Goal: Information Seeking & Learning: Learn about a topic

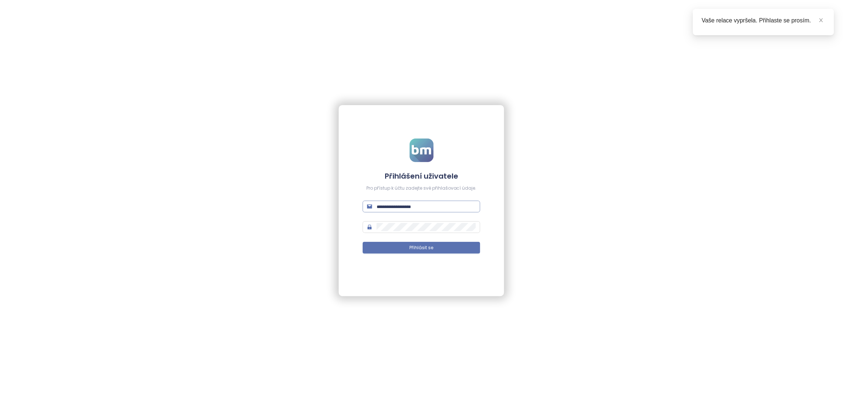
click at [413, 201] on span at bounding box center [422, 207] width 118 height 12
paste input "**********"
type input "**********"
click at [393, 208] on input "text" at bounding box center [426, 207] width 99 height 8
paste input "**********"
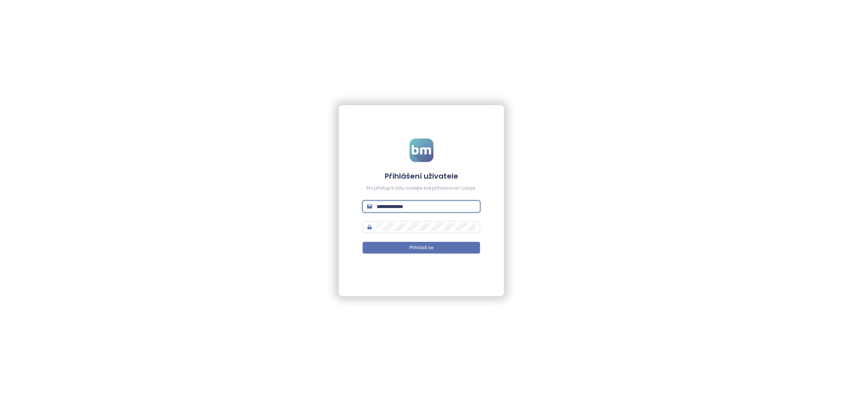
type input "**********"
click at [363, 242] on button "Přihlásit se" at bounding box center [422, 248] width 118 height 12
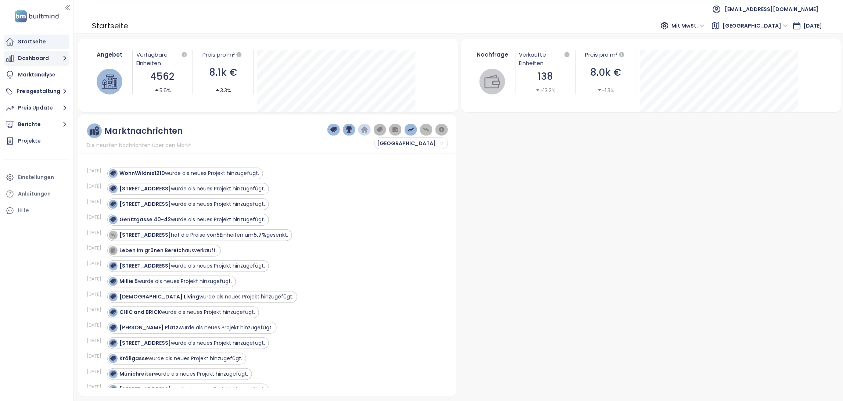
click at [36, 57] on button "Dashboard" at bounding box center [37, 58] width 66 height 15
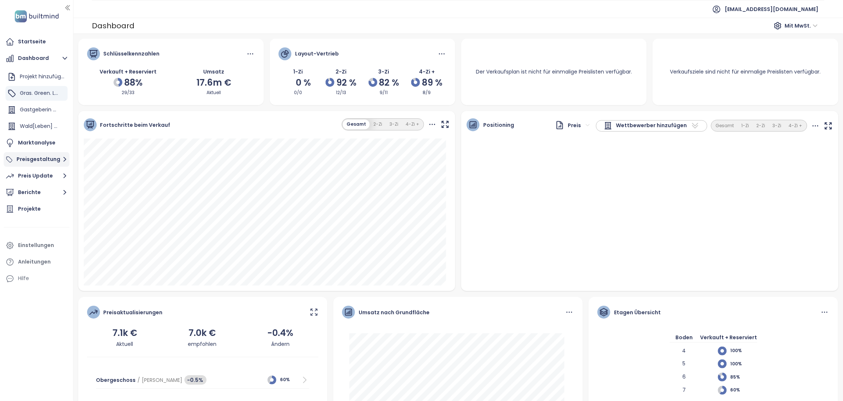
click at [35, 163] on button "Preisgestaltung" at bounding box center [37, 159] width 66 height 15
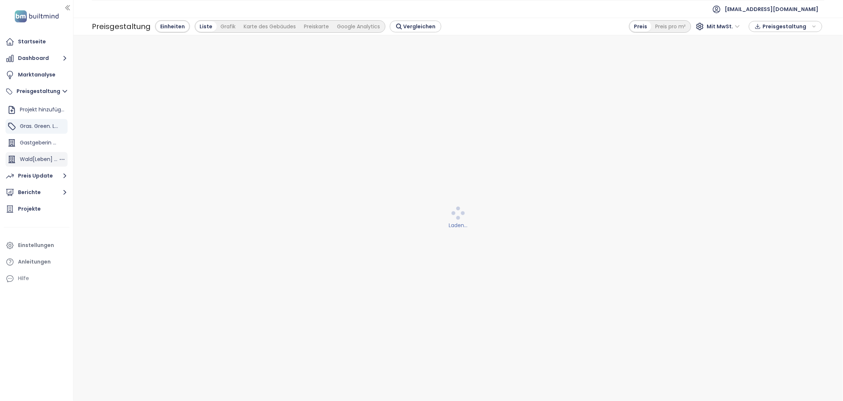
click at [37, 155] on div "Wald[Leben] 113" at bounding box center [39, 159] width 39 height 9
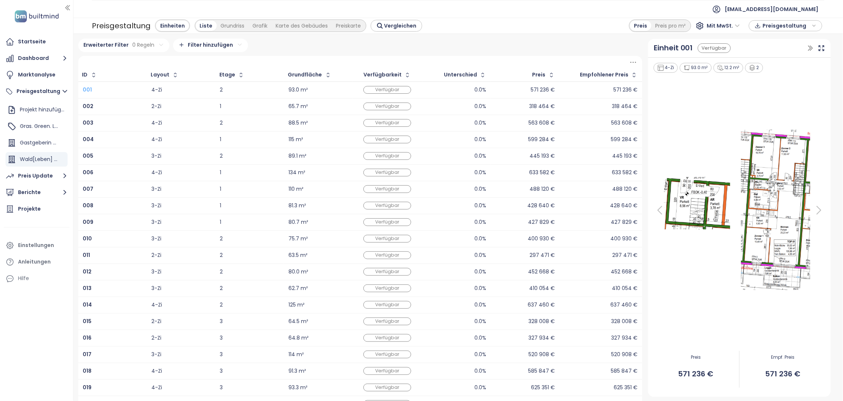
click at [87, 87] on b "001" at bounding box center [87, 89] width 9 height 7
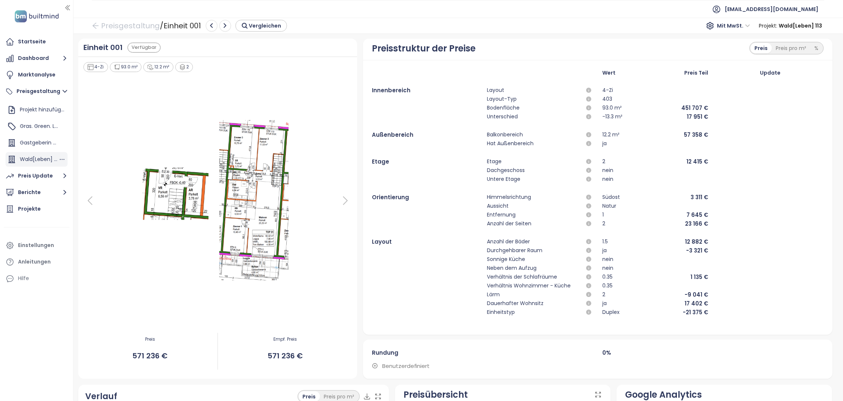
click at [24, 161] on span "Wald[Leben] 113" at bounding box center [40, 158] width 40 height 7
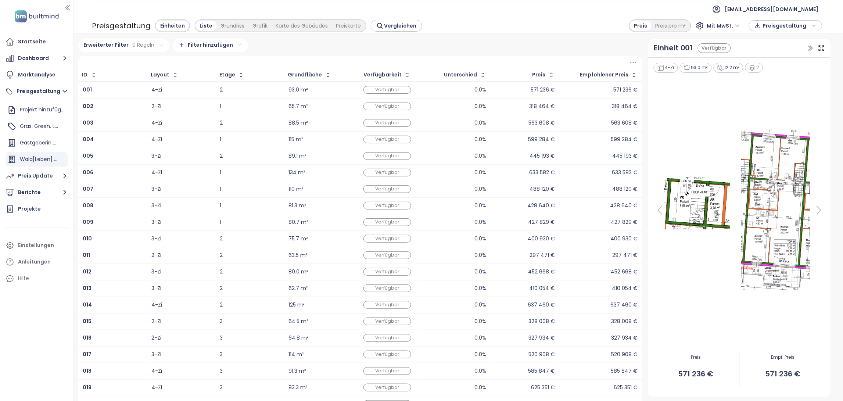
click at [324, 44] on div "Erweiterter Filter 0 Regeln Filter hinzufügen" at bounding box center [360, 46] width 565 height 14
click at [42, 52] on button "Dashboard" at bounding box center [37, 58] width 66 height 15
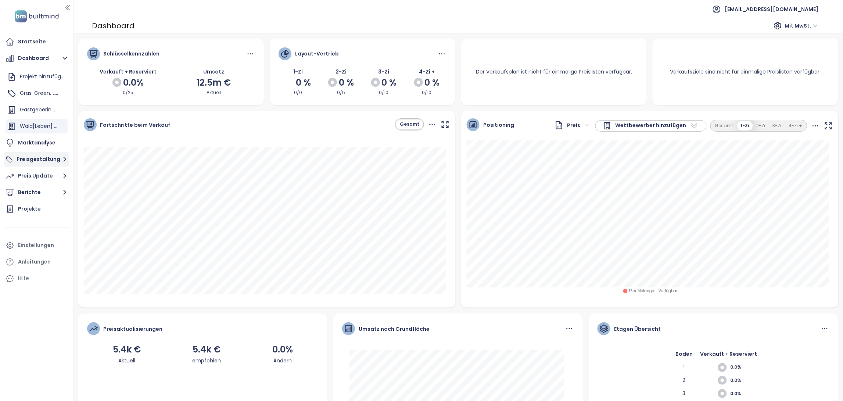
click at [38, 156] on button "Preisgestaltung" at bounding box center [37, 159] width 66 height 15
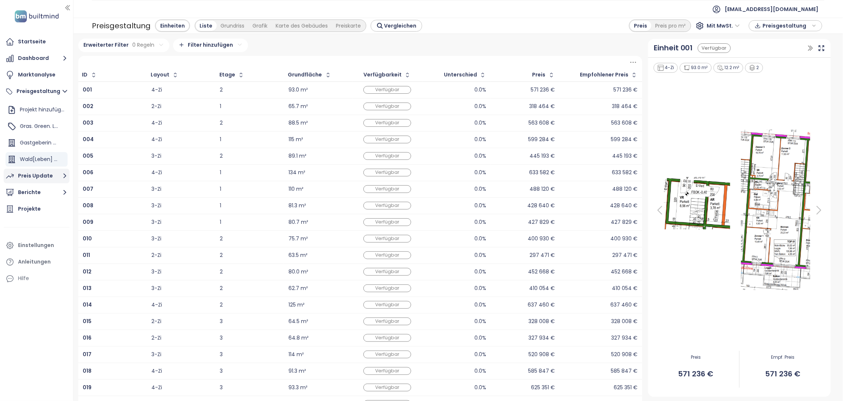
click at [40, 177] on div "Preis Update" at bounding box center [35, 175] width 35 height 9
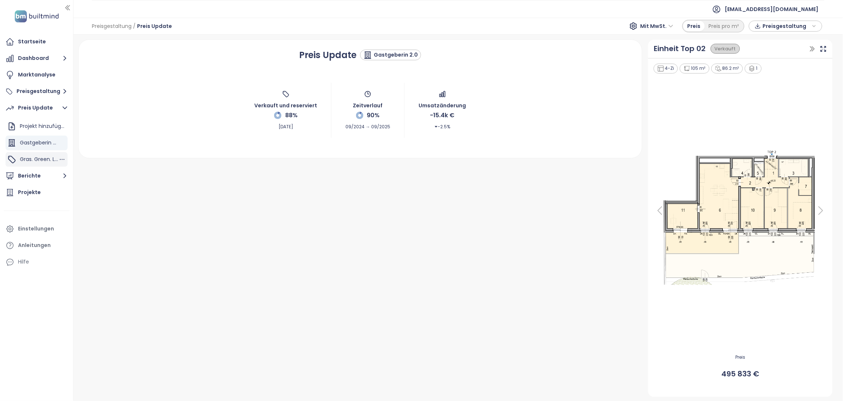
click at [37, 155] on div "Gras. Green. Living." at bounding box center [39, 159] width 39 height 9
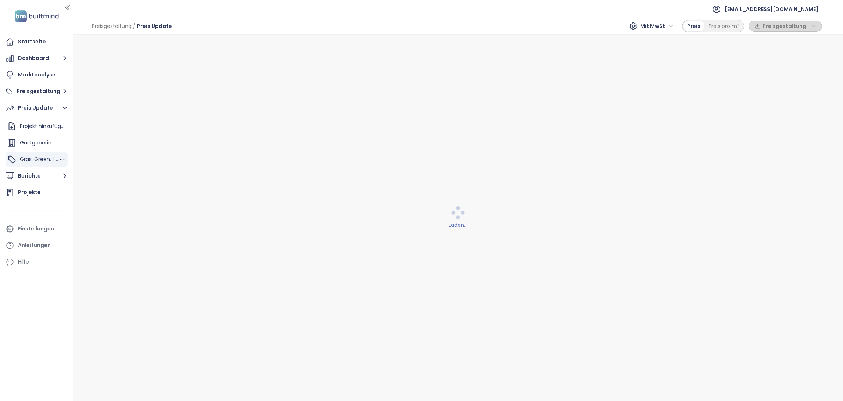
click at [37, 155] on div "Gras. Green. Living." at bounding box center [39, 159] width 39 height 9
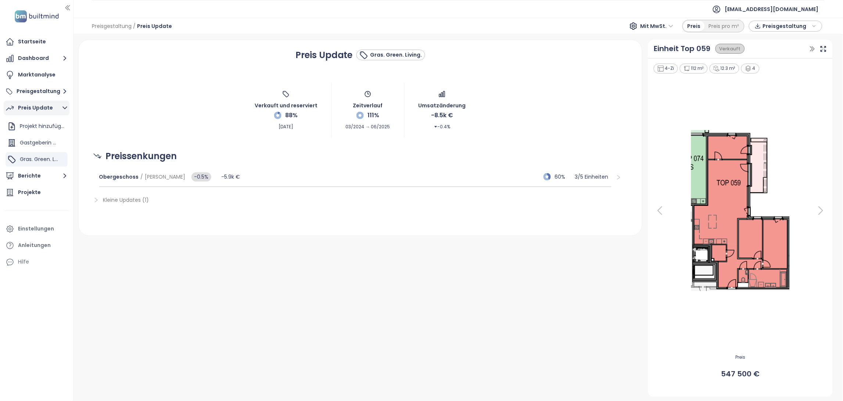
click at [31, 112] on div "Preis Update" at bounding box center [35, 107] width 35 height 9
click at [44, 42] on div "Startseite" at bounding box center [37, 42] width 66 height 15
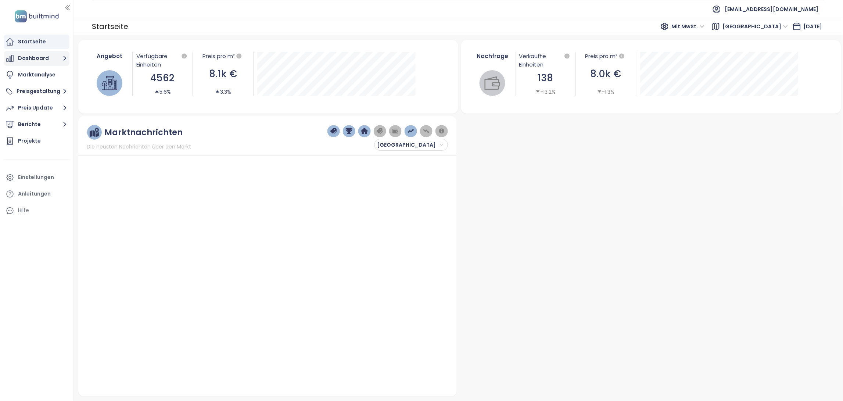
click at [47, 61] on button "Dashboard" at bounding box center [37, 58] width 66 height 15
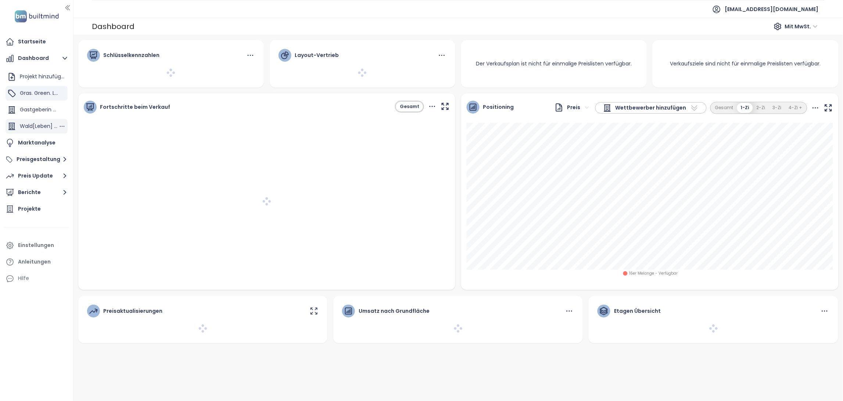
click at [35, 122] on div "Wald[Leben] 113" at bounding box center [39, 126] width 39 height 9
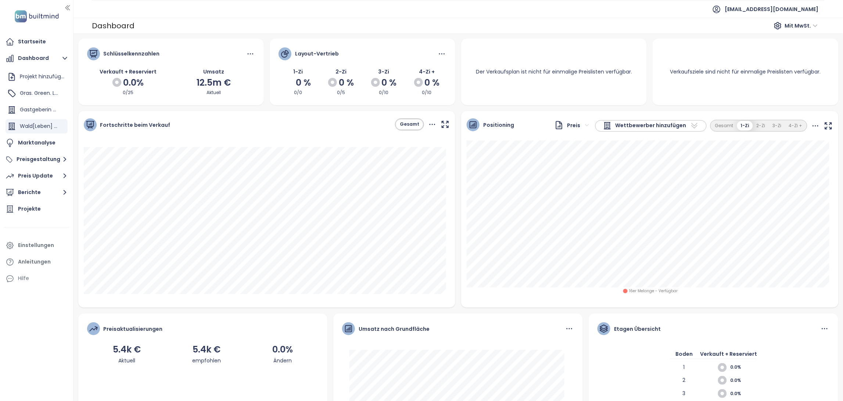
click at [693, 129] on icon at bounding box center [694, 125] width 9 height 9
click at [757, 125] on button "2-Zi" at bounding box center [761, 126] width 16 height 10
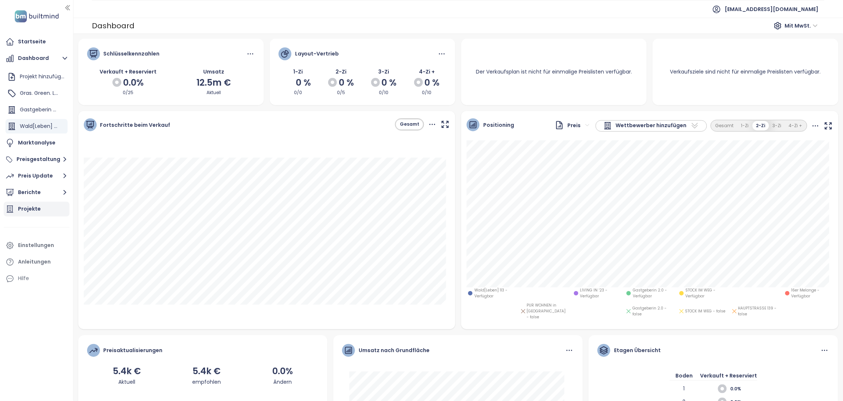
click at [46, 205] on div "Projekte" at bounding box center [37, 209] width 66 height 15
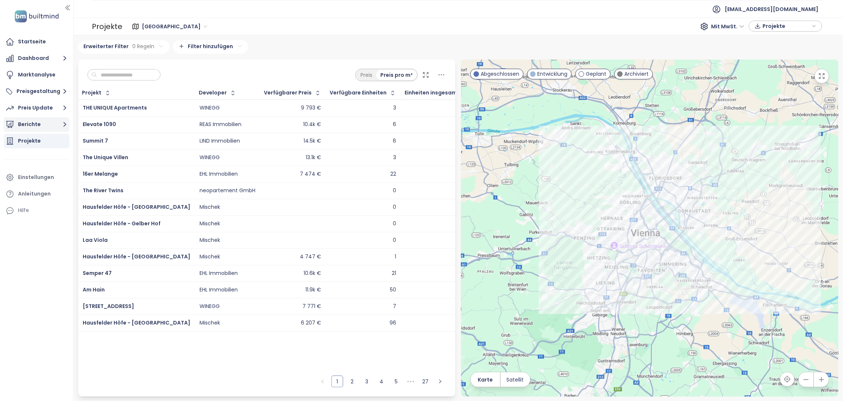
click at [67, 122] on icon "button" at bounding box center [64, 124] width 9 height 9
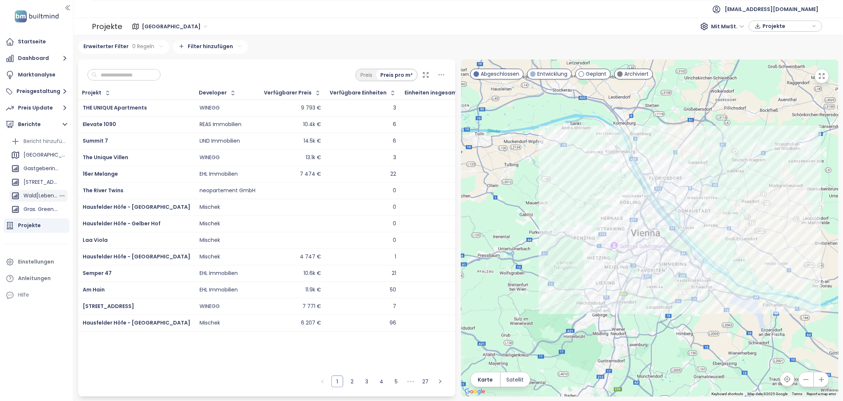
click at [34, 196] on div "Wald[Leben] 113" at bounding box center [41, 195] width 35 height 9
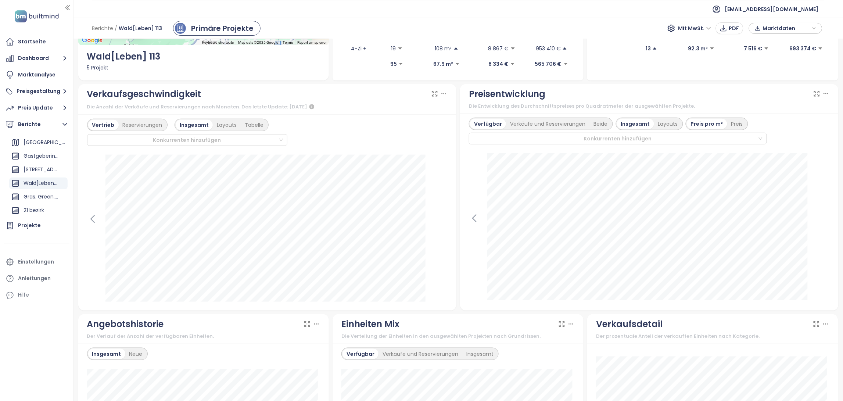
scroll to position [121, 0]
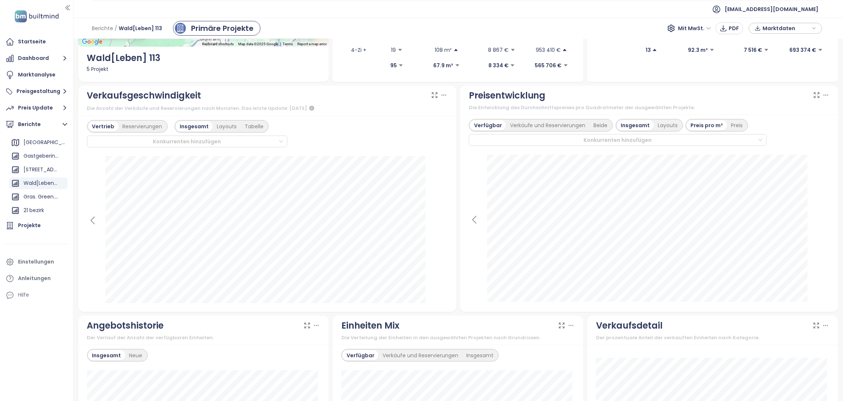
click at [386, 105] on div "Die Anzahl der Verkäufe und Reservierungen nach Monaten. Das letzte Update: Aug…" at bounding box center [267, 108] width 361 height 9
click at [362, 102] on div "Verkaufsgeschwindigkeit Die Anzahl der Verkäufe und Reservierungen nach Monaten…" at bounding box center [267, 101] width 361 height 25
click at [357, 103] on div "Verkaufsgeschwindigkeit Die Anzahl der Verkäufe und Reservierungen nach Monaten…" at bounding box center [267, 101] width 361 height 25
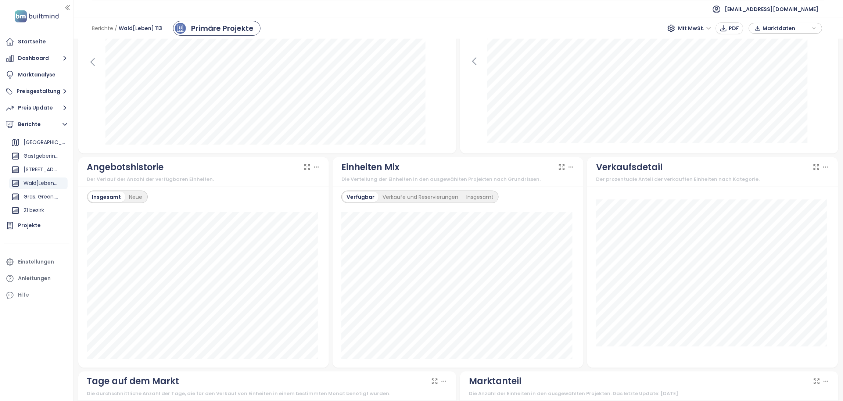
scroll to position [0, 0]
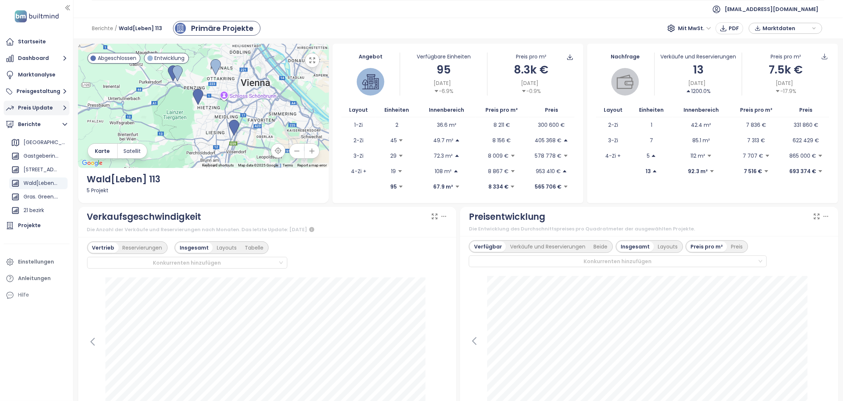
click at [35, 109] on div "Preis Update" at bounding box center [35, 107] width 35 height 9
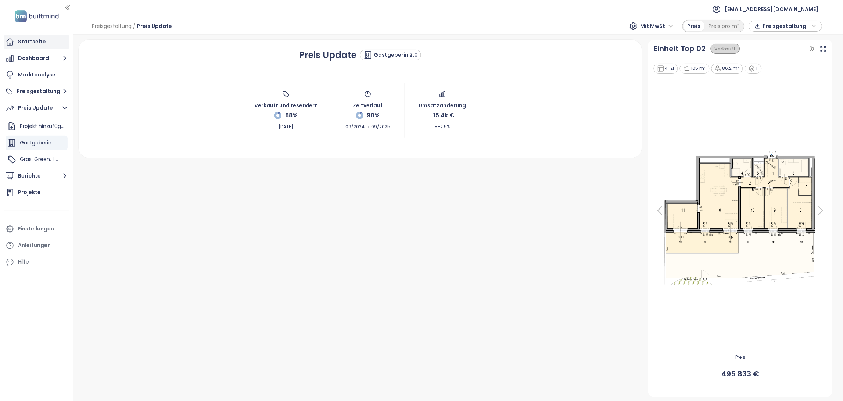
click at [31, 36] on div "Startseite" at bounding box center [37, 42] width 66 height 15
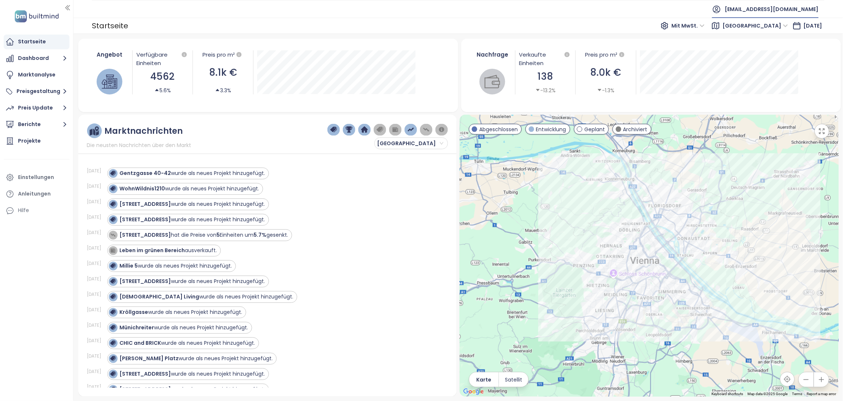
click at [802, 8] on span "arwag@arwag.at" at bounding box center [772, 9] width 94 height 18
click at [781, 31] on span "Abmelden" at bounding box center [780, 29] width 26 height 7
